Goal: Task Accomplishment & Management: Complete application form

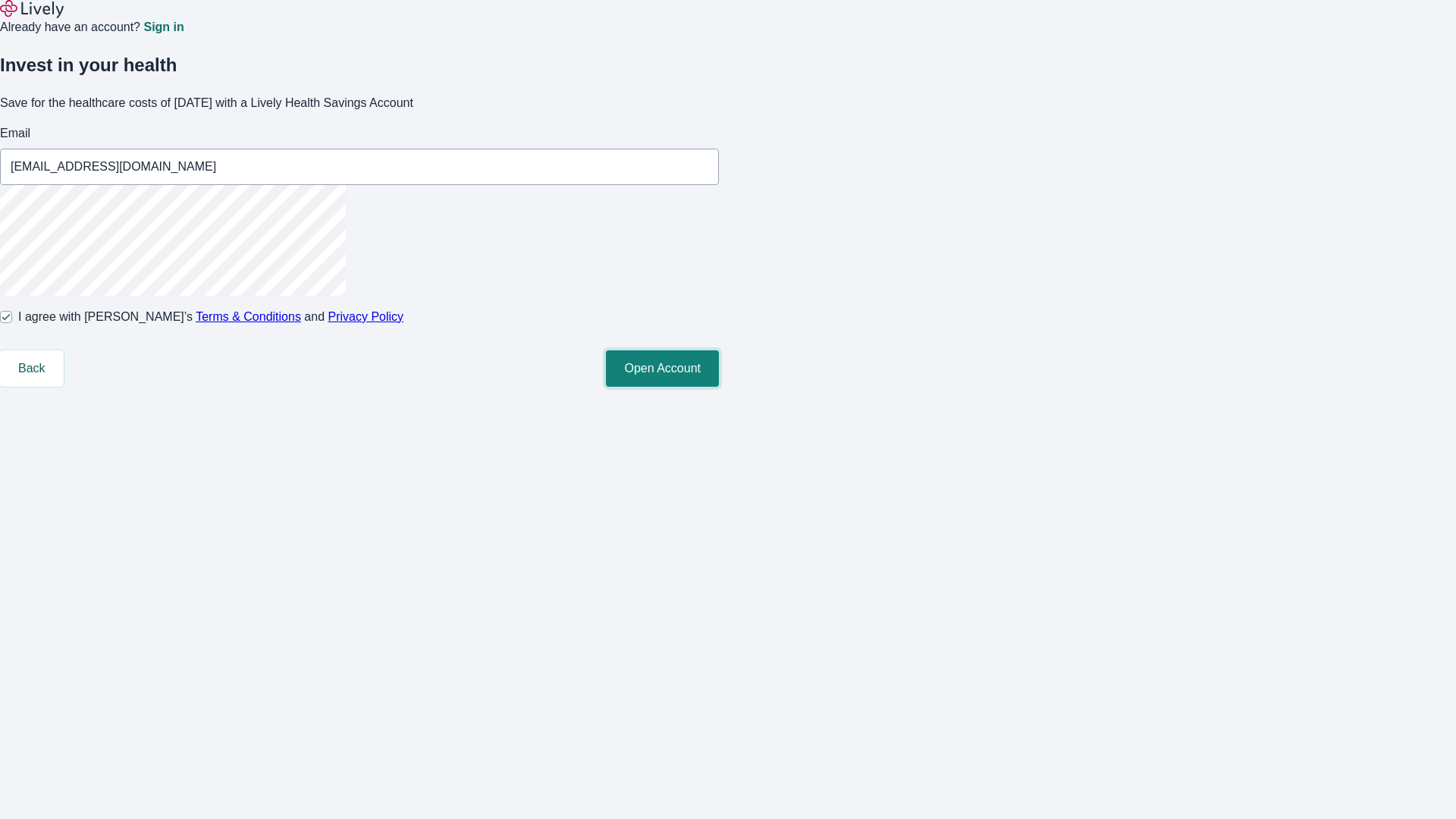
click at [719, 387] on button "Open Account" at bounding box center [663, 369] width 113 height 37
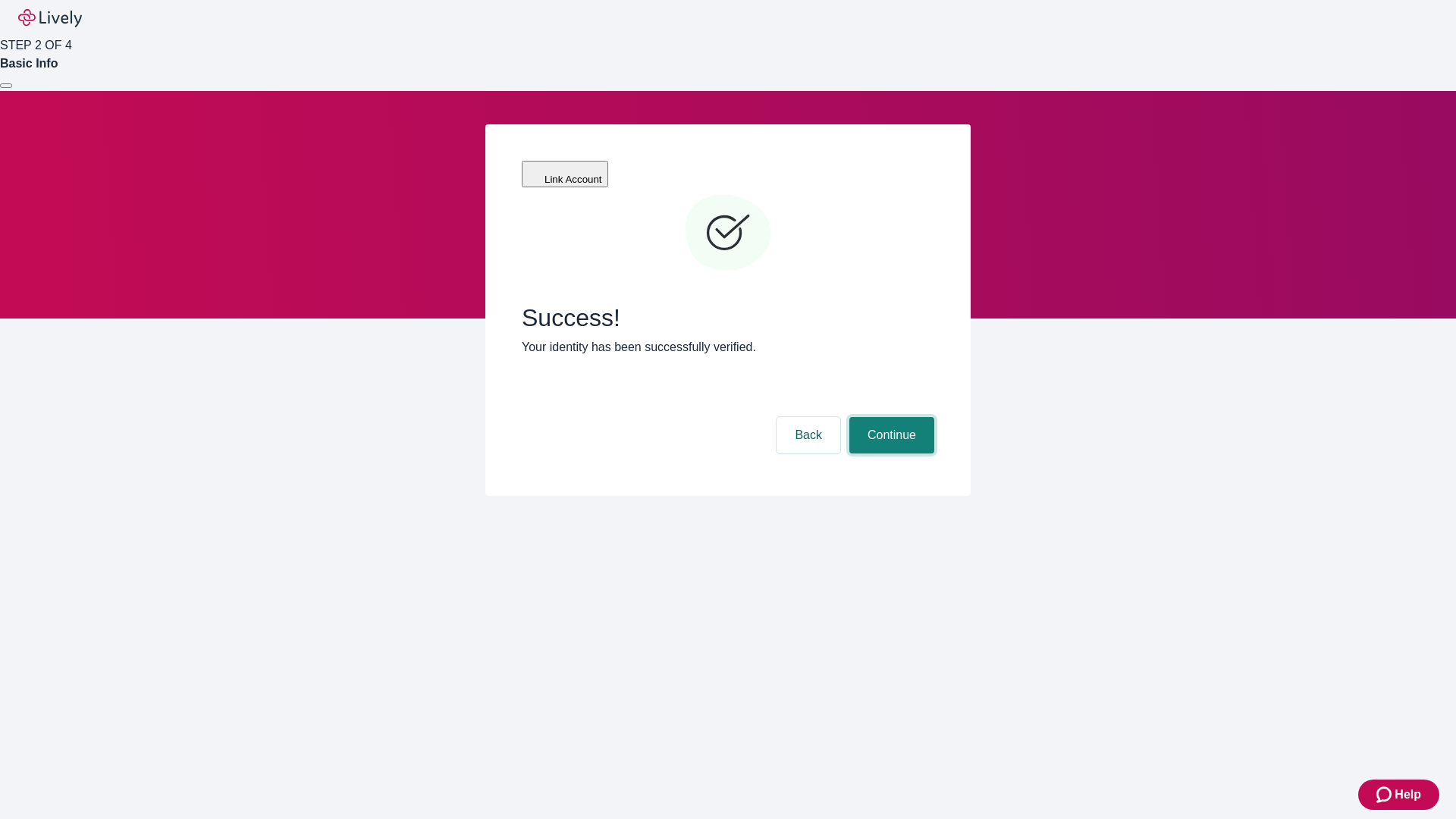
click at [890, 417] on button "Continue" at bounding box center [891, 435] width 84 height 37
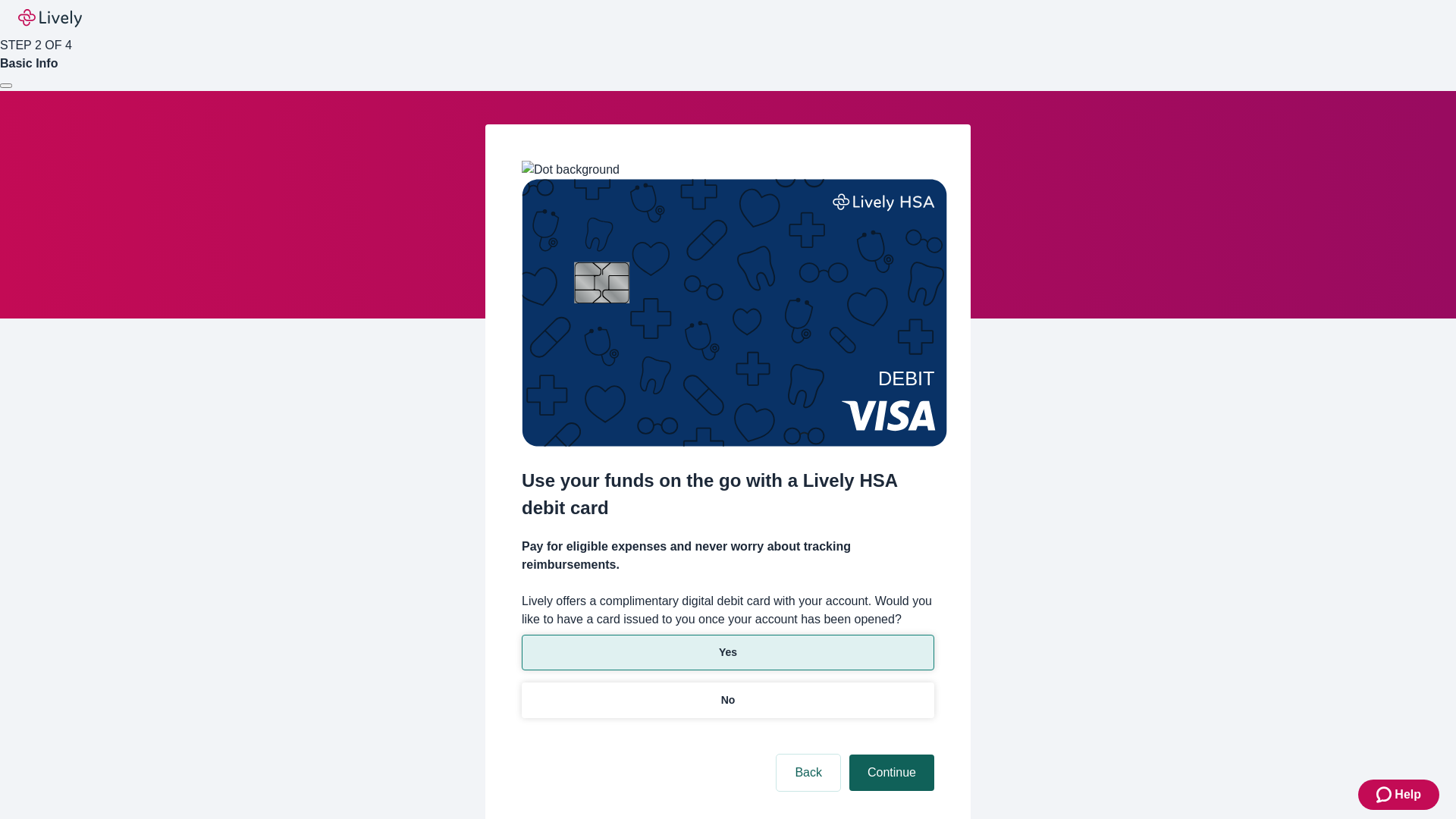
click at [728, 693] on p "No" at bounding box center [728, 701] width 14 height 16
click at [890, 754] on button "Continue" at bounding box center [891, 772] width 84 height 37
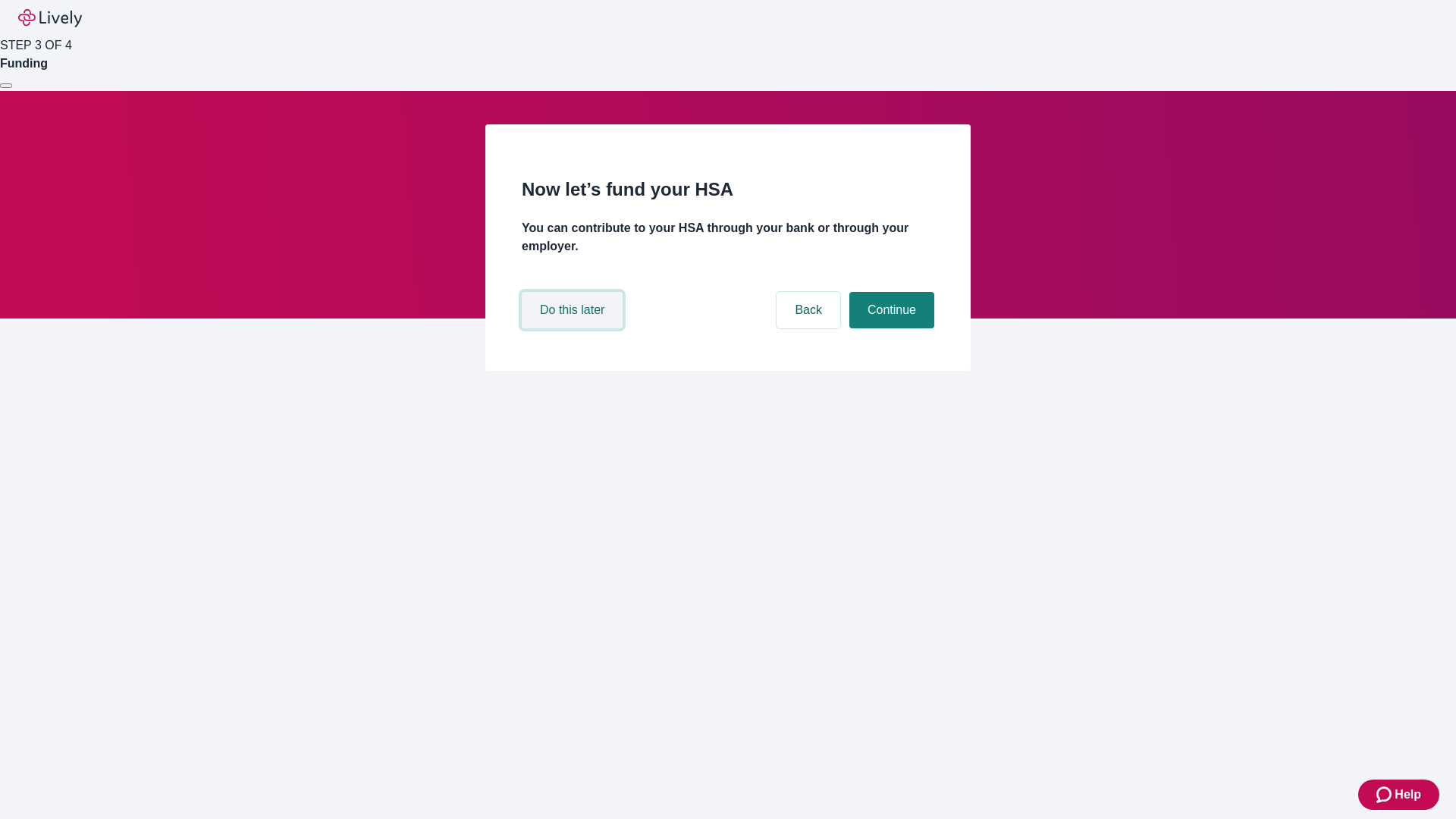
click at [574, 328] on button "Do this later" at bounding box center [571, 310] width 100 height 37
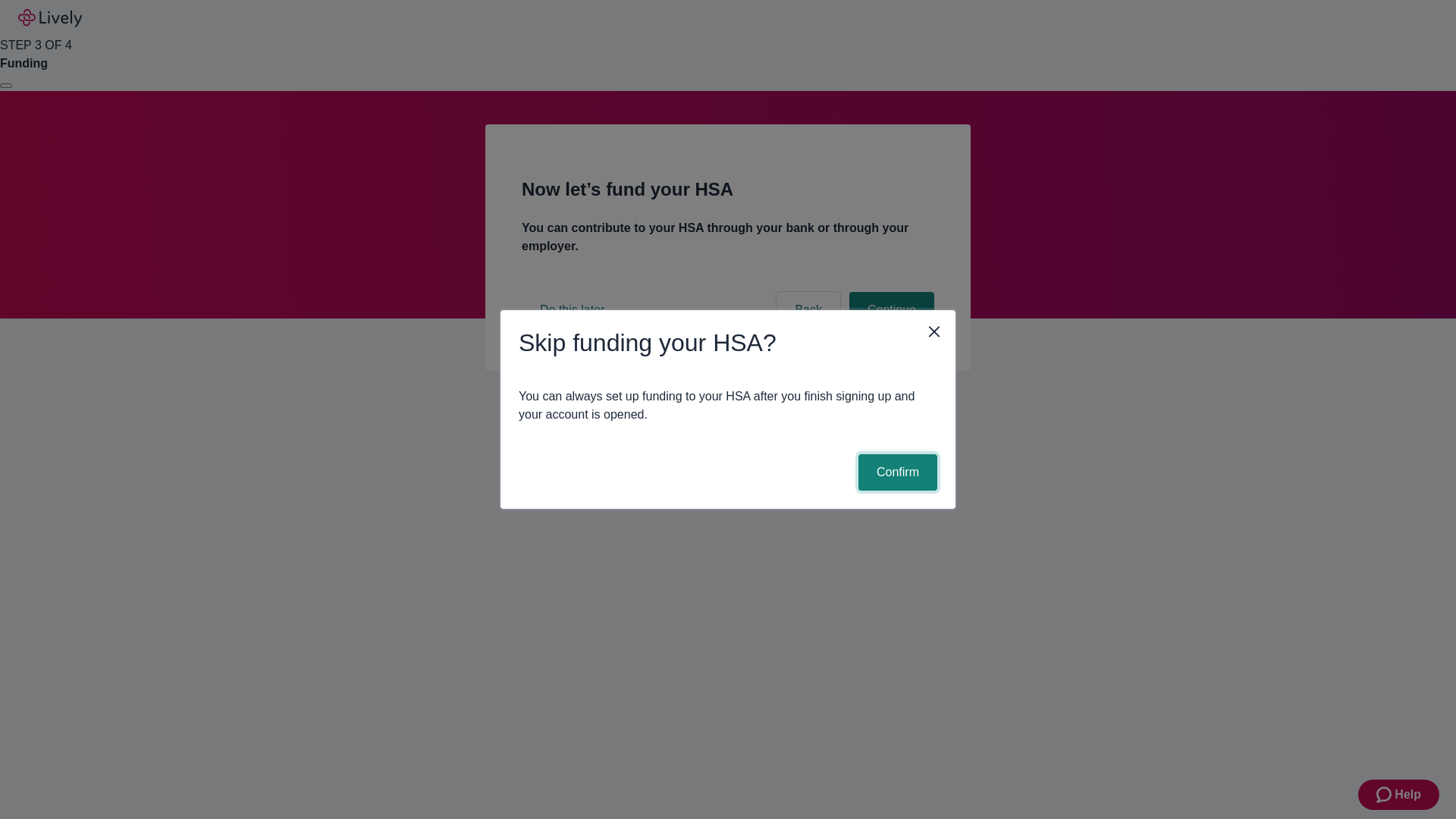
click at [895, 472] on button "Confirm" at bounding box center [897, 472] width 79 height 37
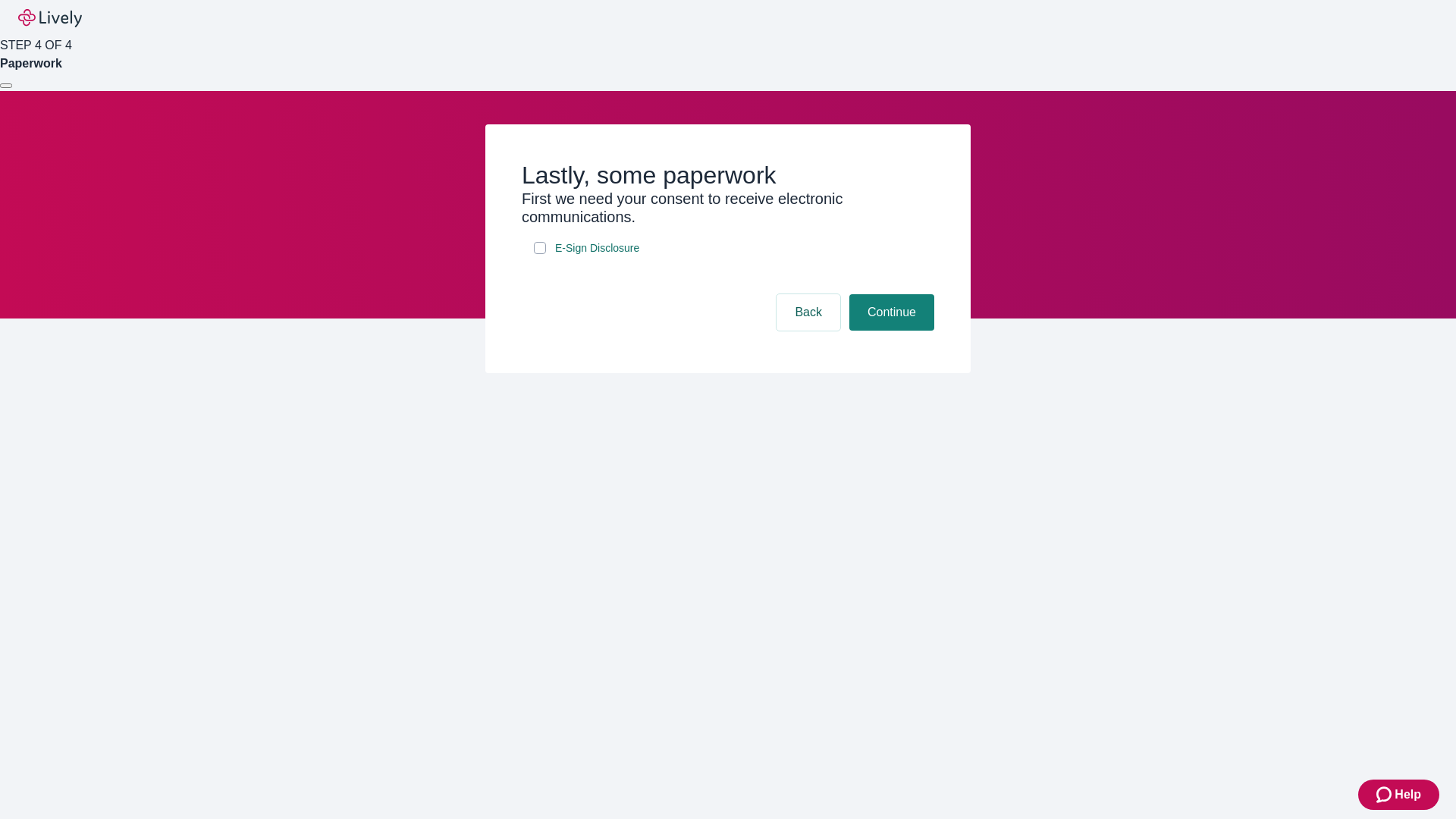
click at [540, 254] on input "E-Sign Disclosure" at bounding box center [540, 247] width 12 height 12
checkbox input "true"
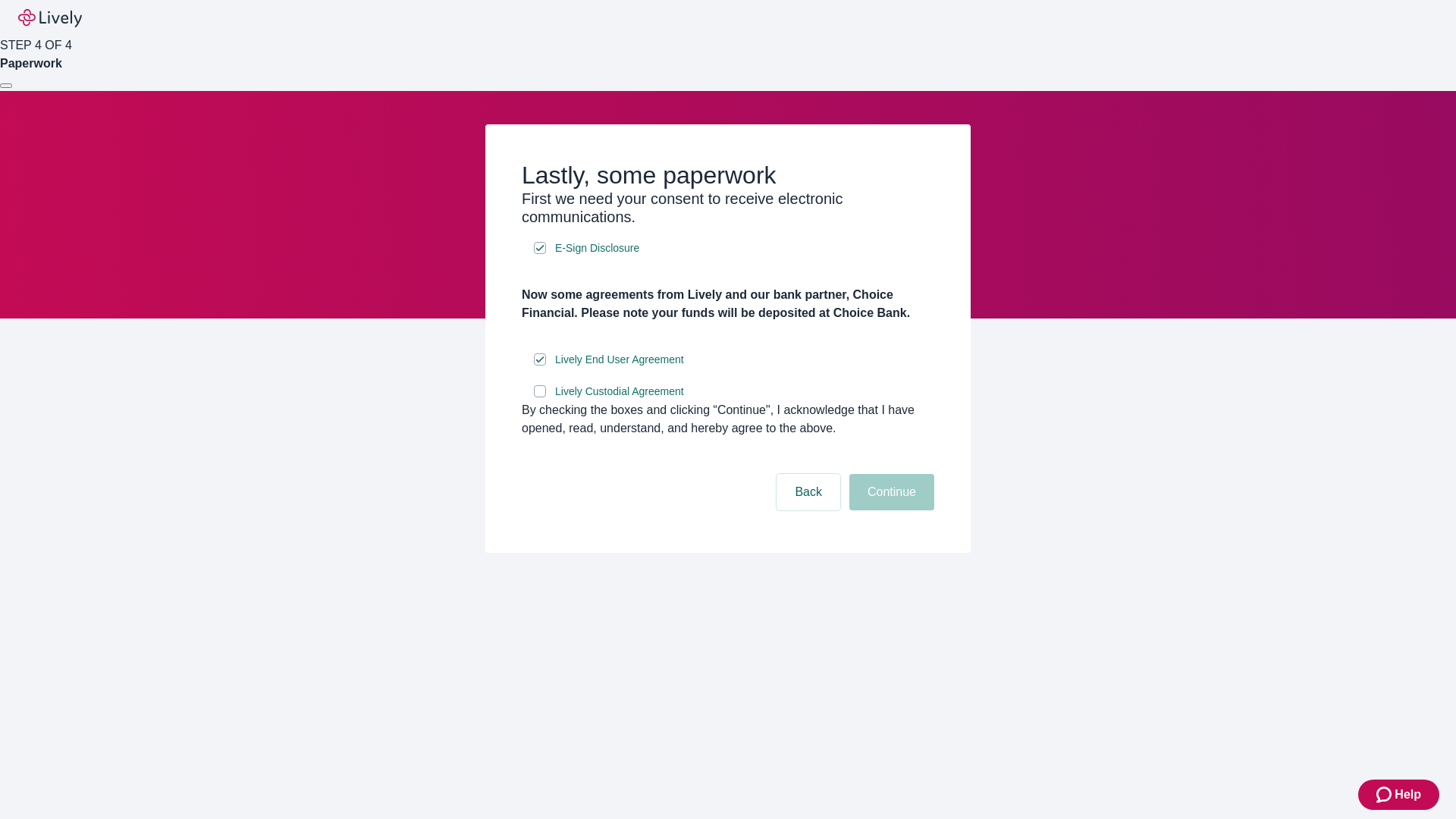
click at [540, 398] on input "Lively Custodial Agreement" at bounding box center [540, 392] width 12 height 12
checkbox input "true"
click at [890, 511] on button "Continue" at bounding box center [891, 492] width 84 height 37
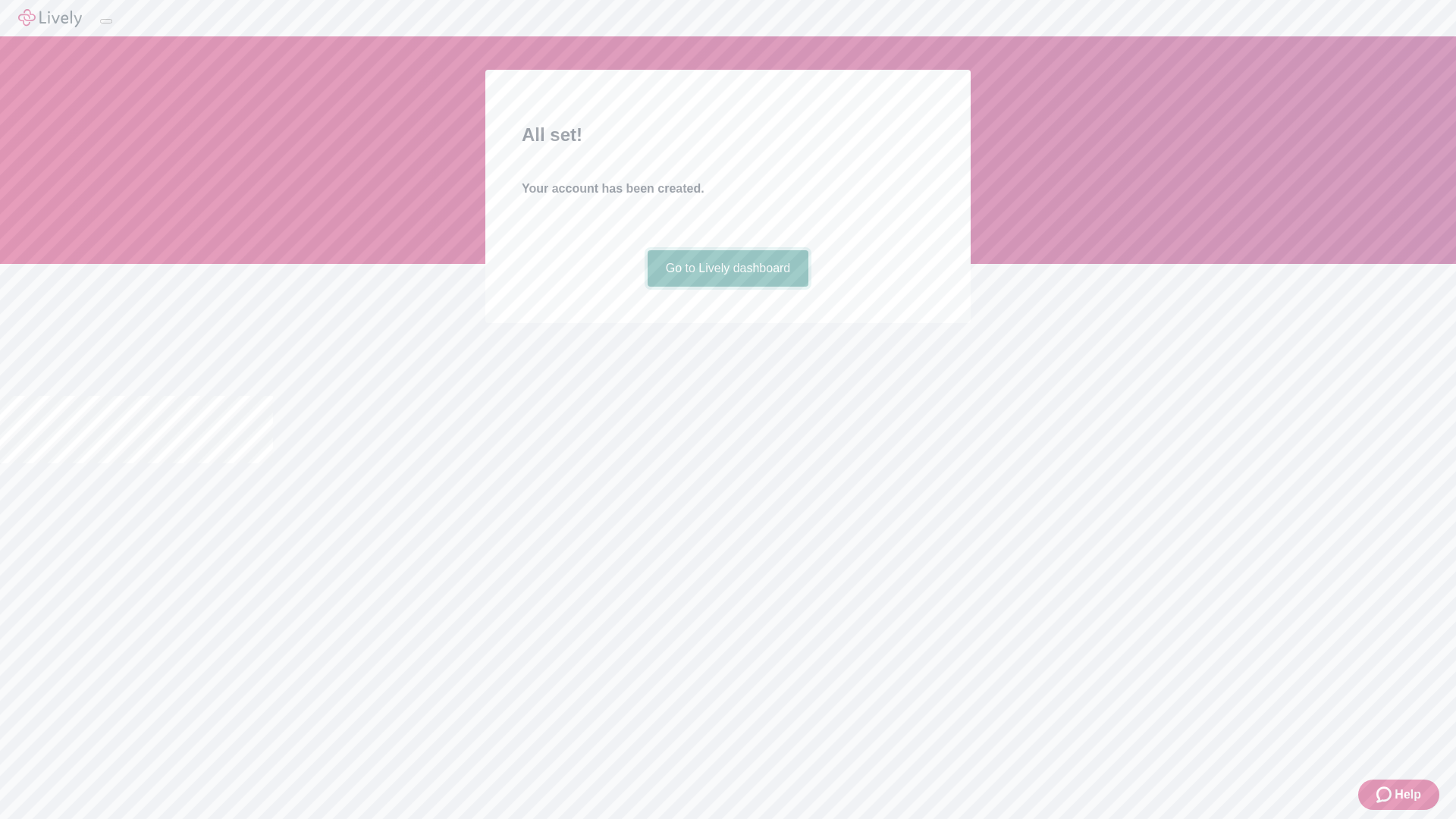
click at [728, 286] on link "Go to Lively dashboard" at bounding box center [728, 268] width 162 height 37
